Goal: Information Seeking & Learning: Check status

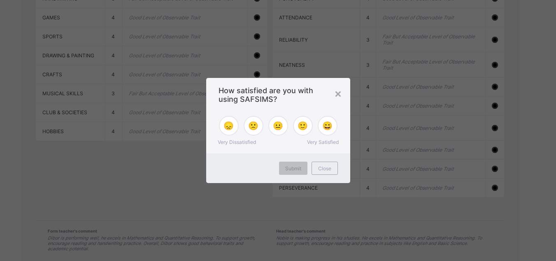
scroll to position [818, 0]
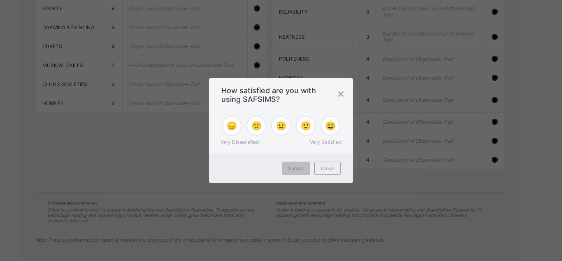
click at [341, 95] on div "×" at bounding box center [341, 93] width 8 height 14
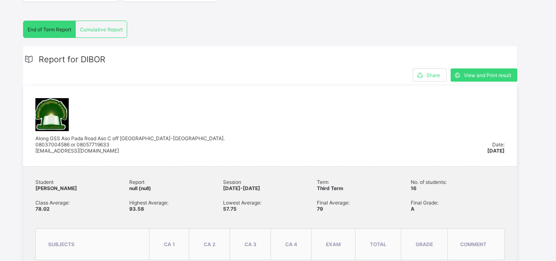
scroll to position [138, 0]
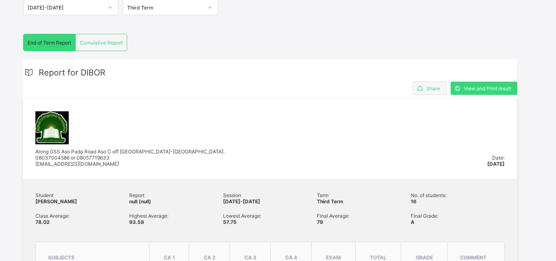
click at [430, 88] on span "Share" at bounding box center [433, 88] width 14 height 6
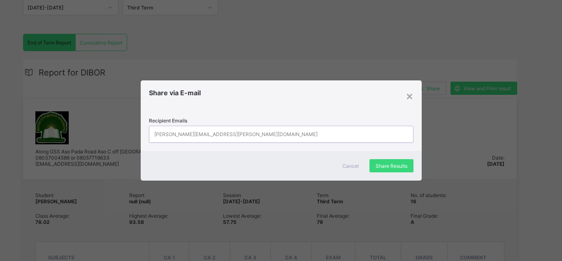
click at [214, 135] on div "john.doe@flexisaf.com" at bounding box center [273, 134] width 248 height 16
click at [408, 96] on div "×" at bounding box center [410, 95] width 8 height 14
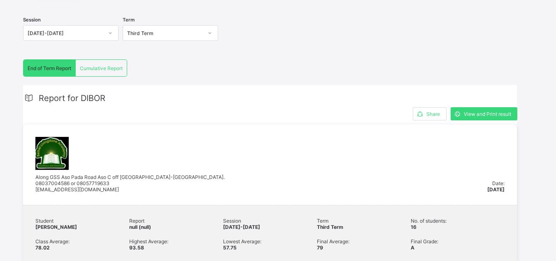
scroll to position [109, 0]
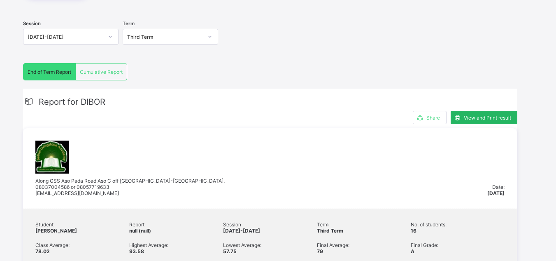
click at [487, 117] on span "View and Print result" at bounding box center [487, 117] width 47 height 6
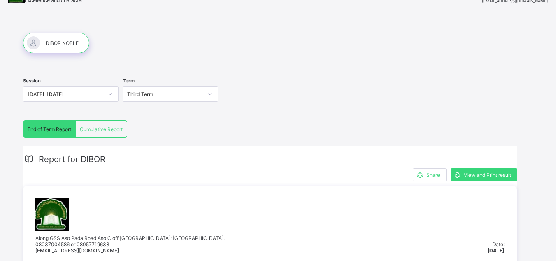
scroll to position [50, 0]
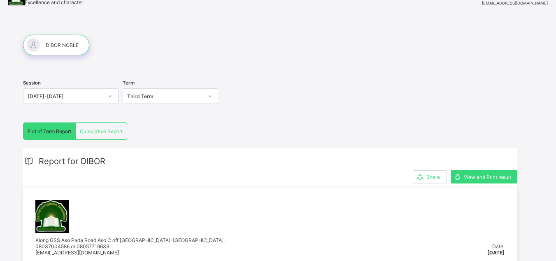
click at [105, 131] on span "Cumulative Report" at bounding box center [101, 131] width 43 height 6
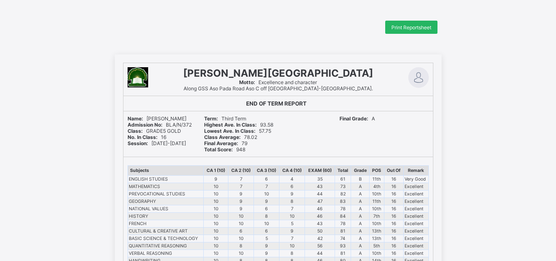
click at [413, 26] on span "Print Reportsheet" at bounding box center [411, 27] width 40 height 6
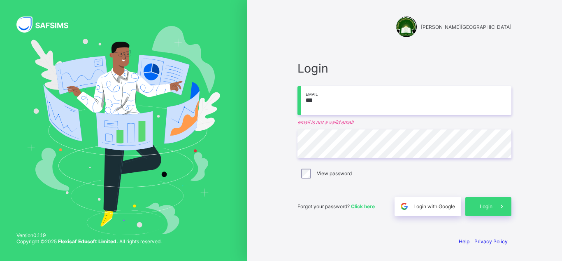
type input "**********"
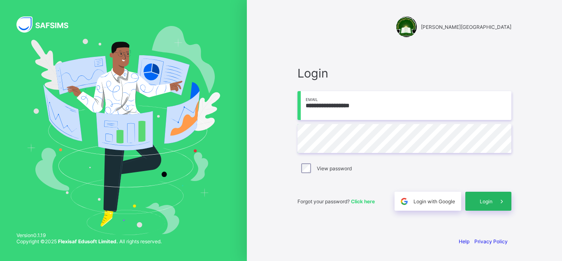
click at [480, 204] on span "Login" at bounding box center [486, 201] width 13 height 6
